Goal: Task Accomplishment & Management: Manage account settings

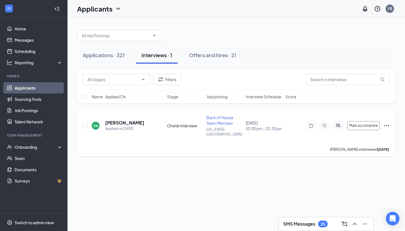
click at [337, 126] on div at bounding box center [338, 125] width 11 height 11
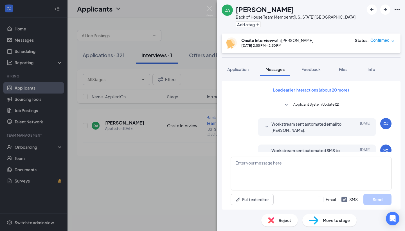
scroll to position [232, 0]
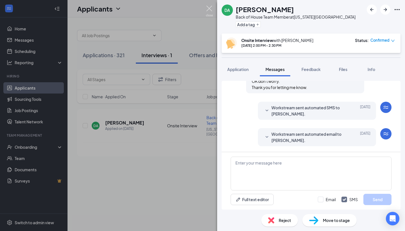
click at [209, 12] on img at bounding box center [209, 11] width 7 height 11
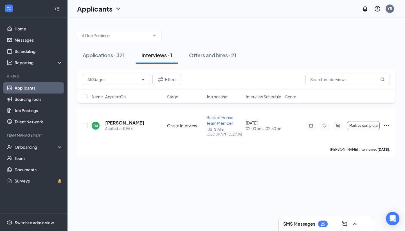
click at [291, 226] on h3 "SMS Messages" at bounding box center [299, 224] width 32 height 6
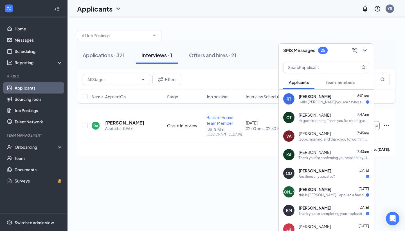
click at [331, 98] on div "[PERSON_NAME] 8:01am" at bounding box center [334, 96] width 71 height 6
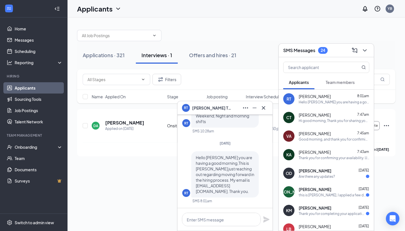
click at [329, 116] on div "[PERSON_NAME] 7:47am" at bounding box center [334, 115] width 71 height 6
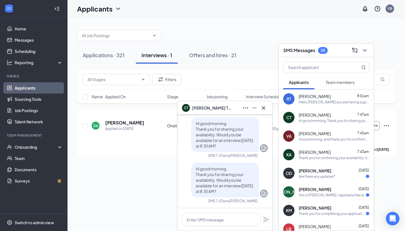
drag, startPoint x: 192, startPoint y: 170, endPoint x: 242, endPoint y: 193, distance: 55.1
click at [242, 193] on p "Hi good morning, Thank you for sharing your availability. Would you be availabl…" at bounding box center [225, 180] width 59 height 28
copy span "Hi good morning, Thank you for sharing your availability. Would you be availabl…"
drag, startPoint x: 205, startPoint y: 218, endPoint x: 201, endPoint y: 212, distance: 7.6
click at [205, 218] on textarea at bounding box center [221, 220] width 79 height 14
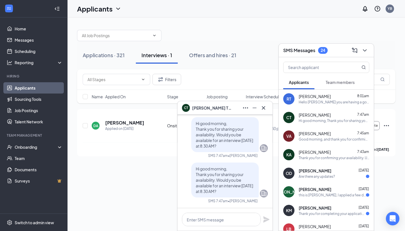
click at [327, 101] on div "Hello [PERSON_NAME] you are having a good morning,This is [PERSON_NAME] just re…" at bounding box center [334, 102] width 71 height 5
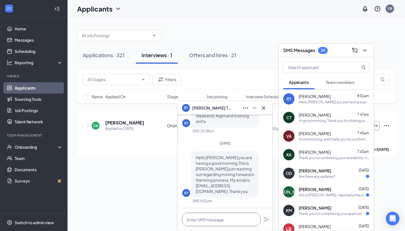
click at [190, 225] on textarea at bounding box center [221, 220] width 79 height 14
paste textarea "Hi good morning, Thank you for sharing your availability. Would you be availabl…"
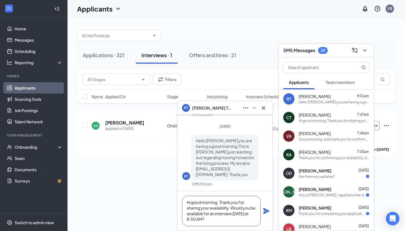
click at [218, 219] on textarea "Hi good morning, Thank you for sharing your availability. Would you be availabl…" at bounding box center [221, 211] width 79 height 30
click at [246, 218] on textarea "Hi good morning, Thank you for sharing your availability. Would you be availabl…" at bounding box center [221, 211] width 79 height 30
type textarea "Hi good morning, Thank you for sharing your availability. Would you be availabl…"
click at [267, 212] on icon "Plane" at bounding box center [266, 210] width 7 height 7
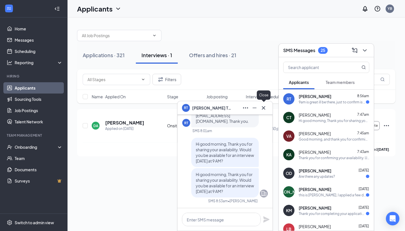
click at [265, 109] on icon "Cross" at bounding box center [263, 107] width 3 height 3
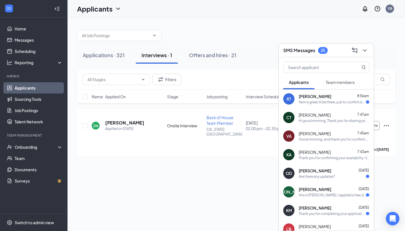
click at [339, 94] on div "[PERSON_NAME] 8:56am" at bounding box center [334, 96] width 71 height 6
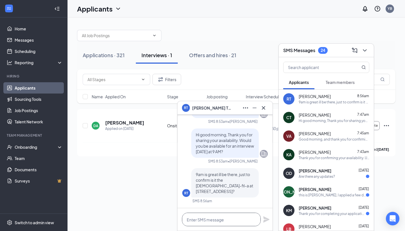
click at [239, 221] on textarea at bounding box center [221, 220] width 79 height 14
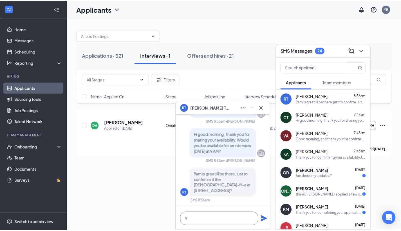
scroll to position [0, 0]
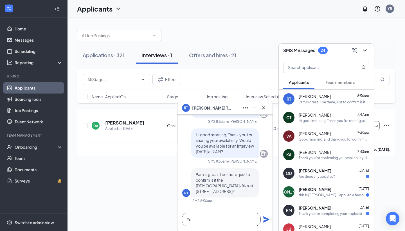
type textarea "Y"
drag, startPoint x: 210, startPoint y: 222, endPoint x: 241, endPoint y: 225, distance: 31.7
click at [210, 222] on textarea "Actually no this is 6124 location." at bounding box center [221, 220] width 79 height 14
click at [246, 222] on textarea "Actually no this is 6124 location." at bounding box center [221, 220] width 79 height 14
type textarea "Actually no this is 6124 location."
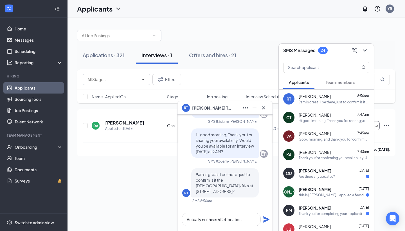
click at [265, 221] on icon "Plane" at bounding box center [266, 219] width 6 height 6
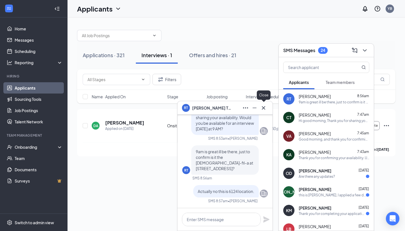
click at [264, 108] on icon "Cross" at bounding box center [263, 107] width 7 height 7
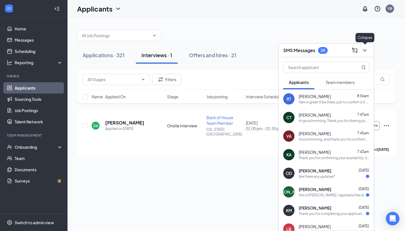
click at [367, 51] on icon "ChevronDown" at bounding box center [365, 50] width 7 height 7
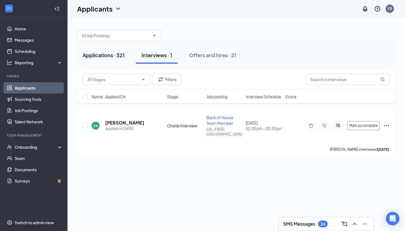
click at [111, 53] on div "Applications · 321" at bounding box center [104, 55] width 42 height 7
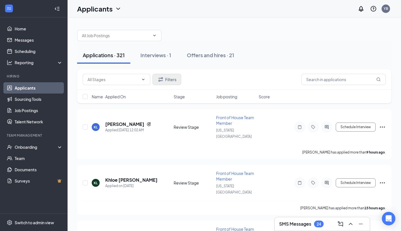
click at [172, 78] on button "Filters" at bounding box center [167, 79] width 29 height 11
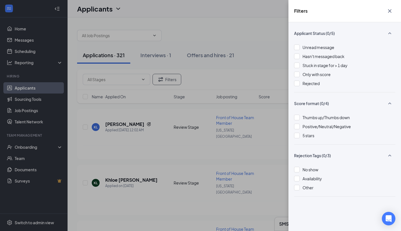
click at [391, 4] on div "Filters" at bounding box center [345, 11] width 113 height 22
click at [298, 178] on div at bounding box center [297, 179] width 6 height 6
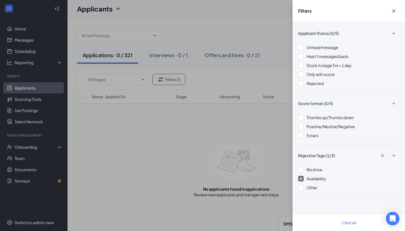
click at [397, 13] on icon "Cross" at bounding box center [394, 11] width 7 height 7
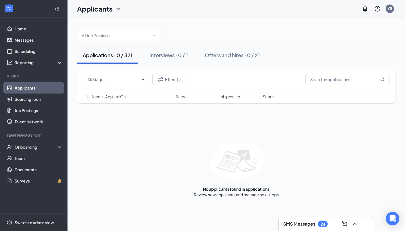
click at [122, 58] on div "Applications · 0 / 321" at bounding box center [108, 55] width 50 height 7
click at [178, 74] on button "Filters (1)" at bounding box center [169, 79] width 33 height 11
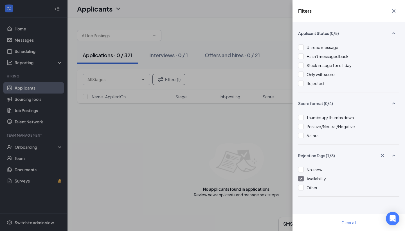
click at [301, 177] on div at bounding box center [301, 179] width 6 height 6
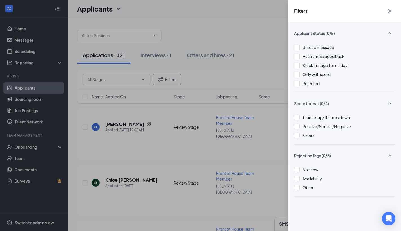
click at [390, 11] on icon "Cross" at bounding box center [389, 10] width 3 height 3
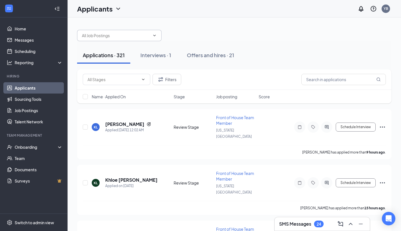
click at [155, 37] on icon "ChevronDown" at bounding box center [154, 35] width 5 height 5
click at [147, 37] on input "text" at bounding box center [116, 35] width 68 height 6
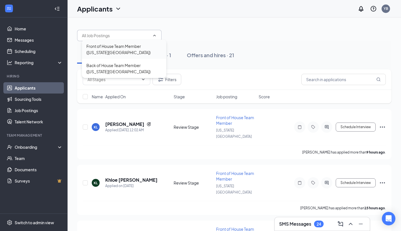
click at [125, 49] on div "Front of House Team Member ([US_STATE][GEOGRAPHIC_DATA])" at bounding box center [123, 49] width 75 height 12
type input "Front of House Team Member ([US_STATE][GEOGRAPHIC_DATA])"
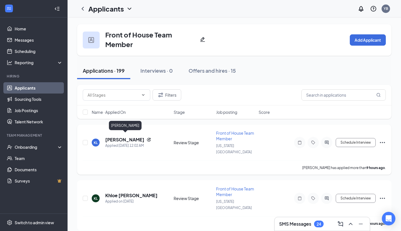
click at [142, 138] on h5 "[PERSON_NAME]" at bounding box center [124, 140] width 39 height 6
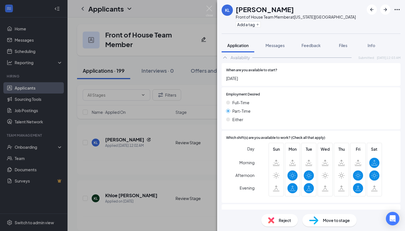
scroll to position [328, 0]
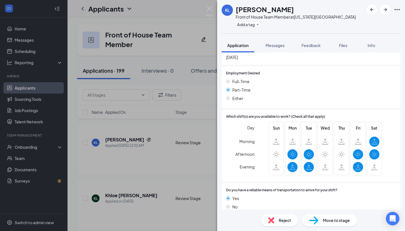
click at [205, 10] on div "KL [PERSON_NAME] Front of House Team Member at [US_STATE][GEOGRAPHIC_DATA] Add …" at bounding box center [202, 115] width 405 height 231
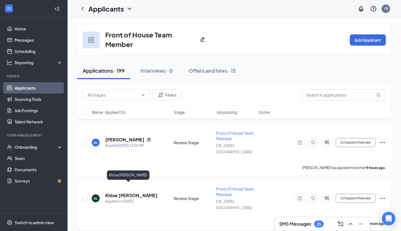
click at [127, 192] on h5 "Khloe [PERSON_NAME]" at bounding box center [131, 195] width 52 height 6
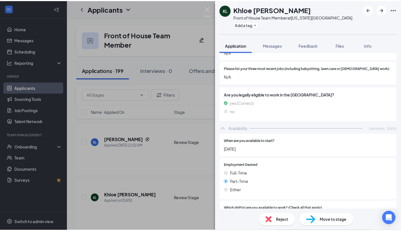
scroll to position [300, 0]
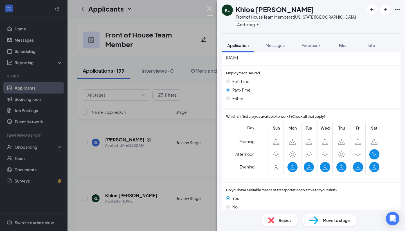
click at [210, 9] on img at bounding box center [209, 11] width 7 height 11
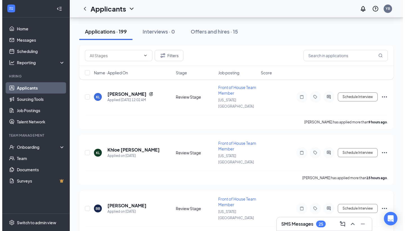
scroll to position [95, 0]
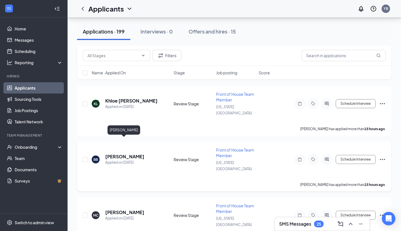
click at [129, 153] on h5 "[PERSON_NAME]" at bounding box center [124, 156] width 39 height 6
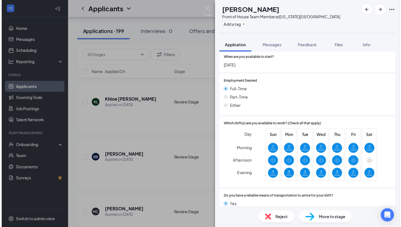
scroll to position [312, 0]
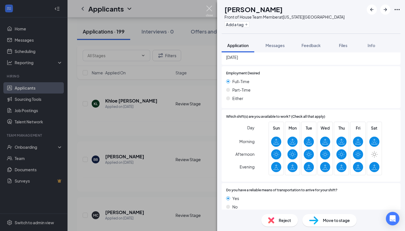
click at [209, 6] on img at bounding box center [209, 11] width 7 height 11
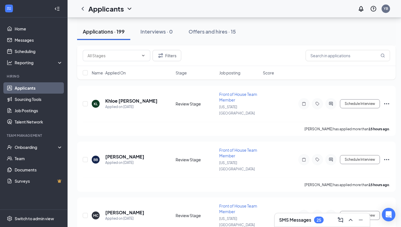
click at [289, 219] on h3 "SMS Messages" at bounding box center [295, 219] width 32 height 6
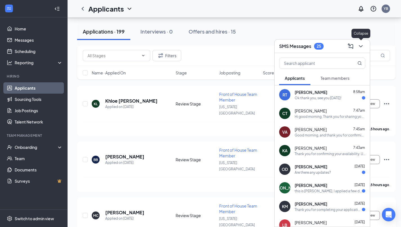
click at [360, 46] on icon "ChevronDown" at bounding box center [361, 46] width 7 height 7
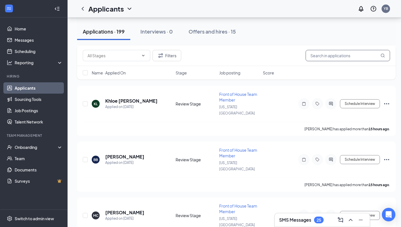
click at [339, 57] on input "text" at bounding box center [348, 55] width 84 height 11
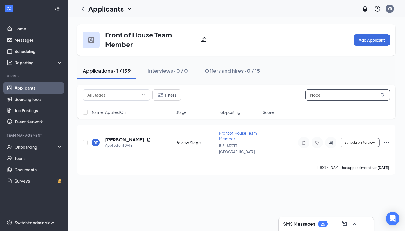
type input "Nobel"
drag, startPoint x: 314, startPoint y: 104, endPoint x: 349, endPoint y: 143, distance: 51.8
click at [349, 143] on button "Schedule Interview" at bounding box center [360, 142] width 40 height 9
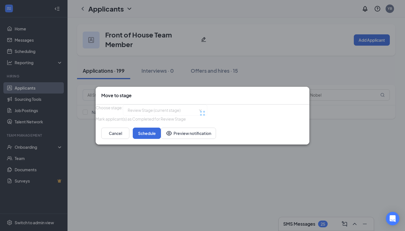
type input "Onsite Interview (next stage)"
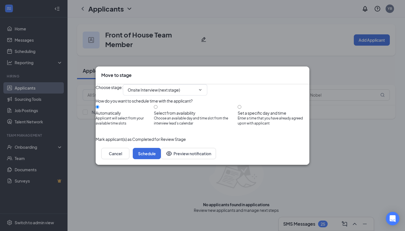
click at [242, 105] on input "Set a specific day and time Enter a time that you have already agreed upon with…" at bounding box center [240, 107] width 4 height 4
radio input "true"
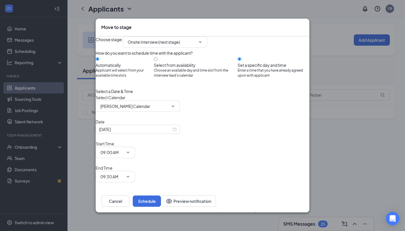
radio input "false"
click at [177, 132] on div "[DATE]" at bounding box center [138, 129] width 78 height 6
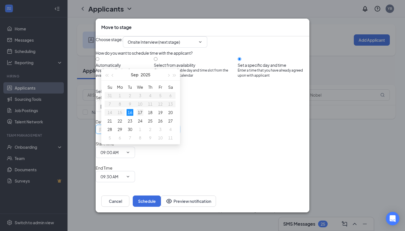
type input "[DATE]"
click at [139, 110] on div "17" at bounding box center [140, 112] width 7 height 7
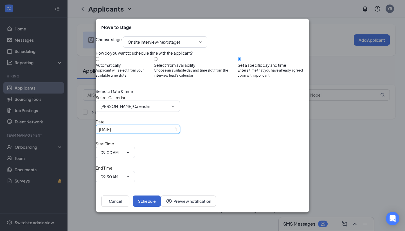
click at [161, 195] on button "Schedule" at bounding box center [147, 200] width 28 height 11
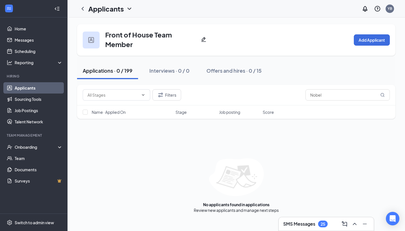
click at [305, 222] on h3 "SMS Messages" at bounding box center [299, 224] width 32 height 6
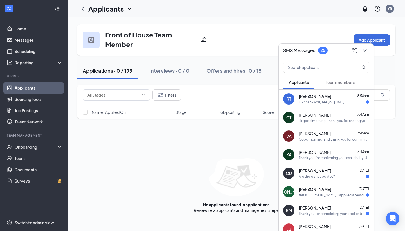
click at [339, 103] on div "Ok thank you, see you [DATE]!" at bounding box center [322, 102] width 47 height 5
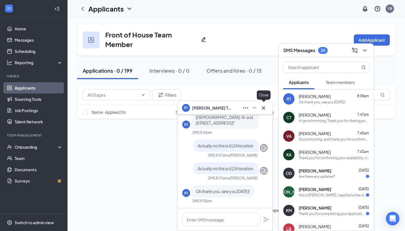
click at [268, 108] on button at bounding box center [263, 107] width 9 height 9
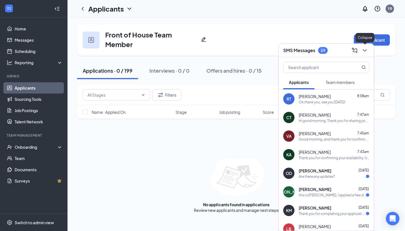
click at [364, 53] on icon "ChevronDown" at bounding box center [365, 50] width 7 height 7
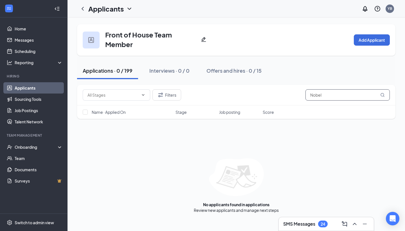
click at [337, 91] on input "Nobel" at bounding box center [348, 94] width 84 height 11
click at [338, 89] on div "Filters Nobel" at bounding box center [236, 95] width 319 height 21
click at [334, 91] on input "Nobel" at bounding box center [348, 94] width 84 height 11
click at [328, 93] on input "Nobel" at bounding box center [348, 94] width 84 height 11
type input "N"
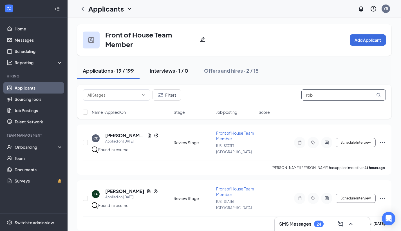
type input "rob"
click at [164, 72] on div "Interviews · 1 / 0" at bounding box center [169, 70] width 39 height 7
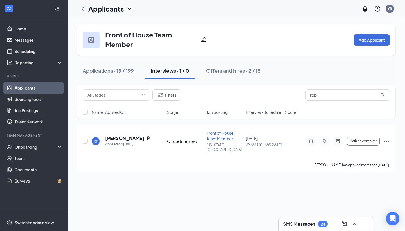
click at [310, 228] on div "SMS Messages 24" at bounding box center [326, 224] width 95 height 14
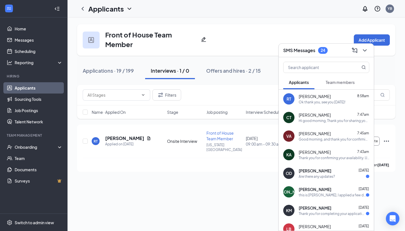
click at [346, 102] on div "Ok thank you, see you [DATE]!" at bounding box center [322, 102] width 47 height 5
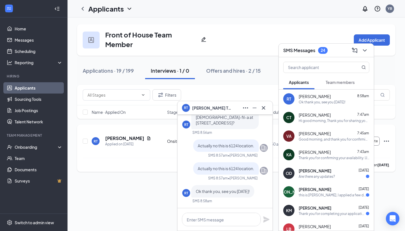
scroll to position [-179, 0]
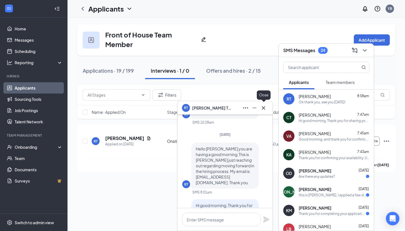
click at [267, 108] on button at bounding box center [263, 107] width 9 height 9
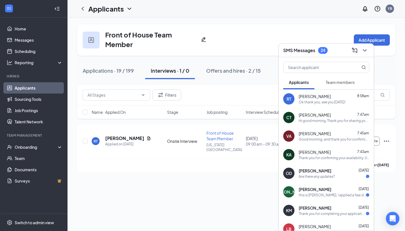
click at [336, 100] on div "Ok thank you, see you [DATE]!" at bounding box center [322, 102] width 47 height 5
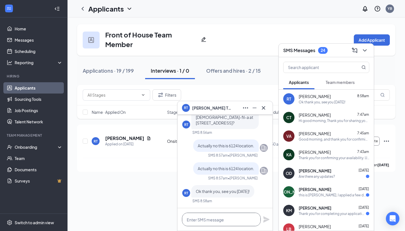
click at [216, 221] on textarea at bounding box center [221, 220] width 79 height 14
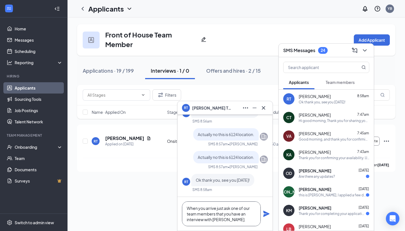
type textarea "When you arrive just ask one of our team members that you have an interview wit…"
click at [269, 216] on icon "Plane" at bounding box center [266, 213] width 7 height 7
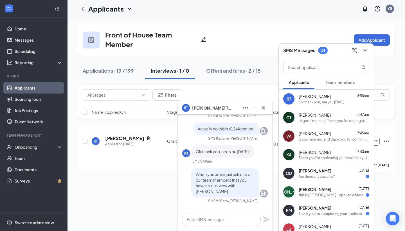
scroll to position [0, 0]
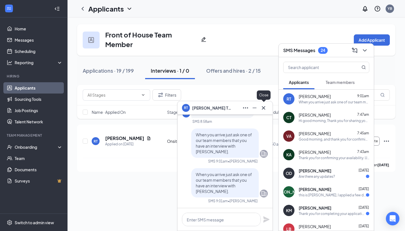
click at [267, 109] on icon "Cross" at bounding box center [263, 107] width 7 height 7
